Goal: Task Accomplishment & Management: Complete application form

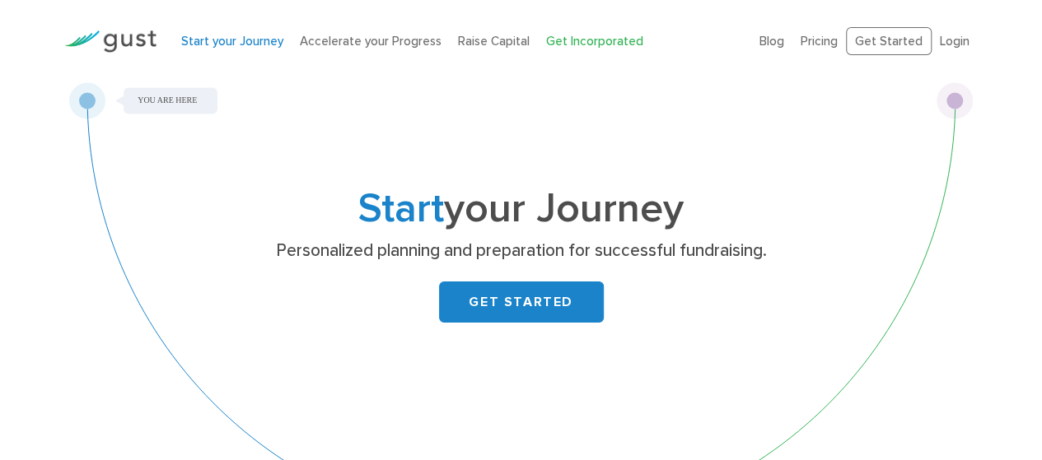
click at [564, 40] on link "Get Incorporated" at bounding box center [594, 41] width 97 height 15
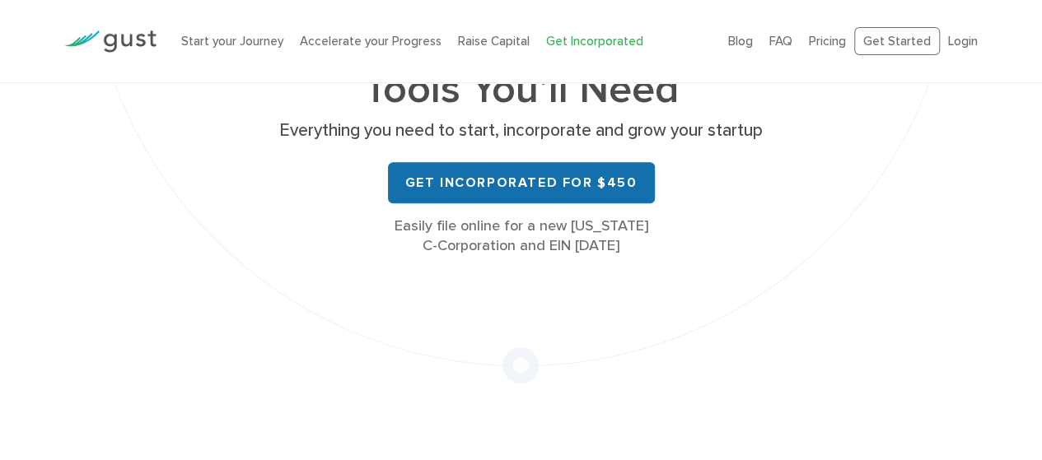
scroll to position [268, 0]
click at [637, 184] on link "Get Incorporated for $450" at bounding box center [521, 182] width 267 height 41
